Goal: Task Accomplishment & Management: Manage account settings

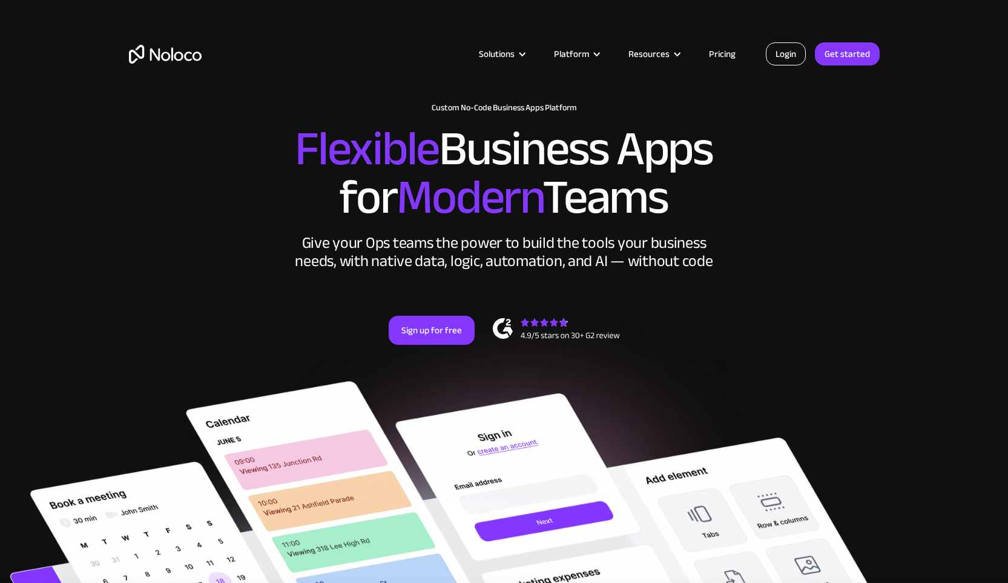
click at [787, 51] on link "Login" at bounding box center [786, 53] width 40 height 23
click at [713, 53] on link "Pricing" at bounding box center [722, 54] width 57 height 16
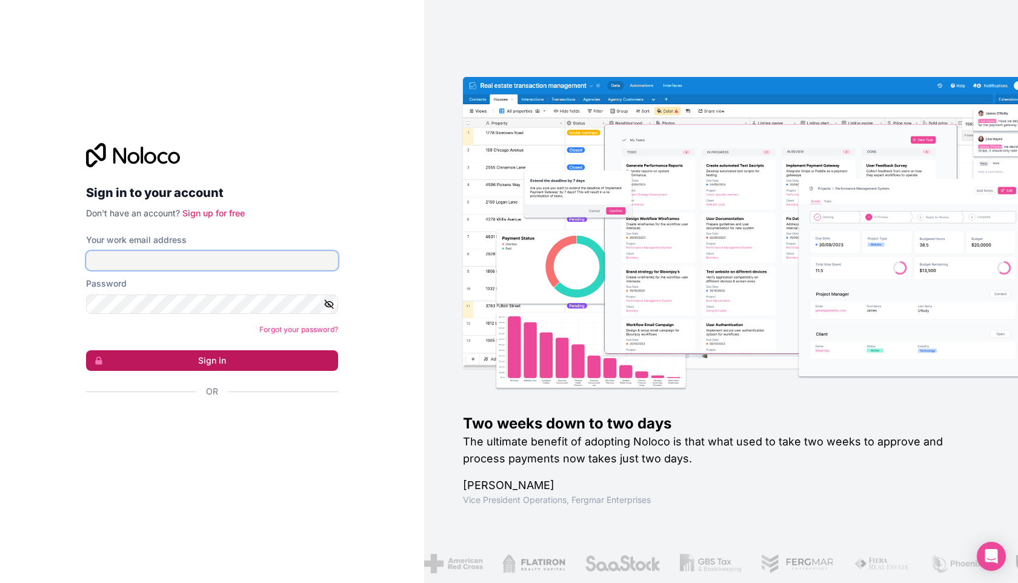
type input "info@stenzl.nl"
click at [226, 356] on button "Sign in" at bounding box center [212, 360] width 252 height 21
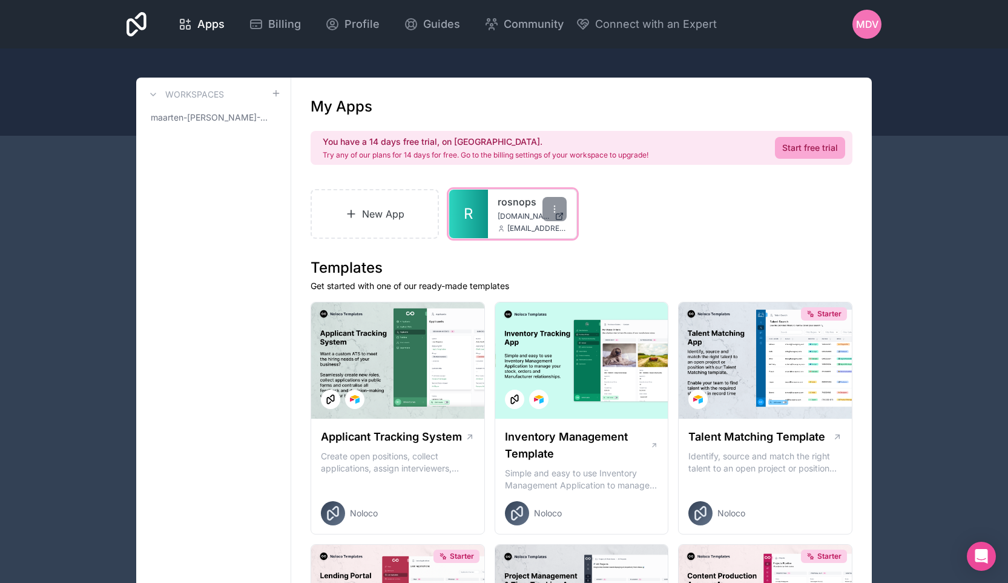
click at [483, 223] on link "R" at bounding box center [468, 214] width 39 height 48
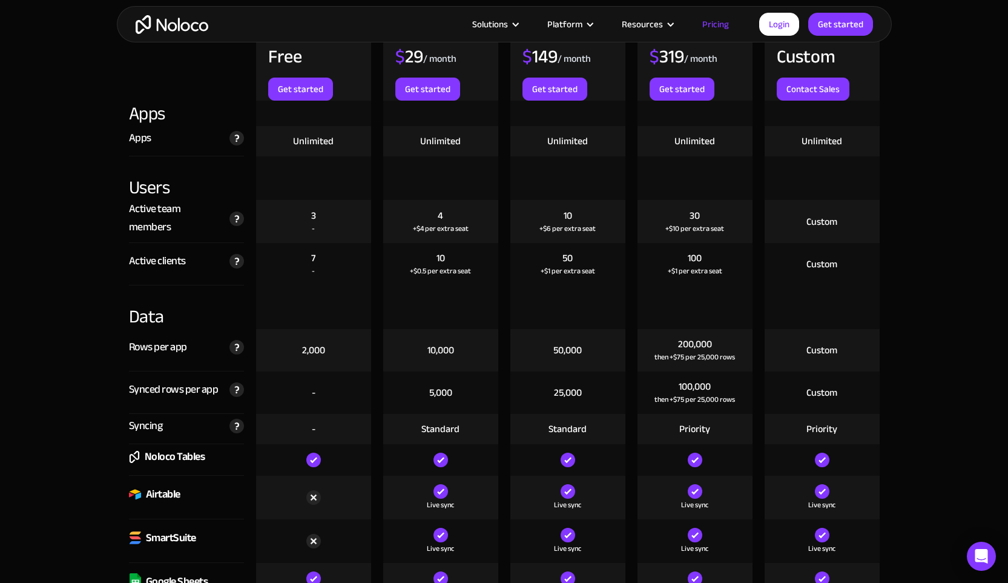
scroll to position [1382, 0]
